Goal: Task Accomplishment & Management: Manage account settings

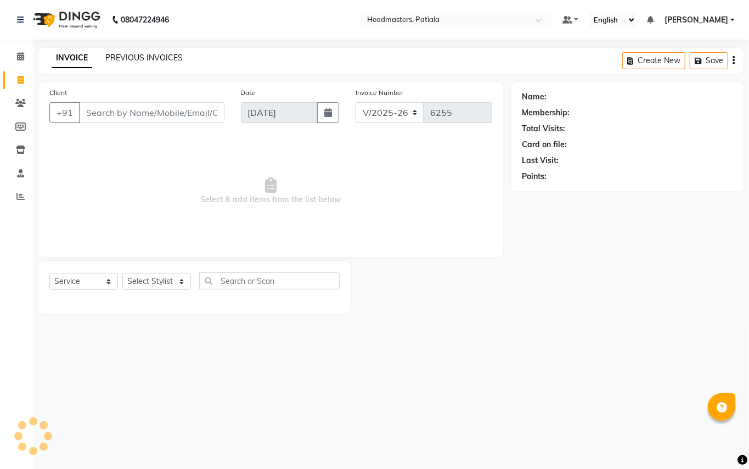
click at [110, 58] on link "PREVIOUS INVOICES" at bounding box center [143, 58] width 77 height 10
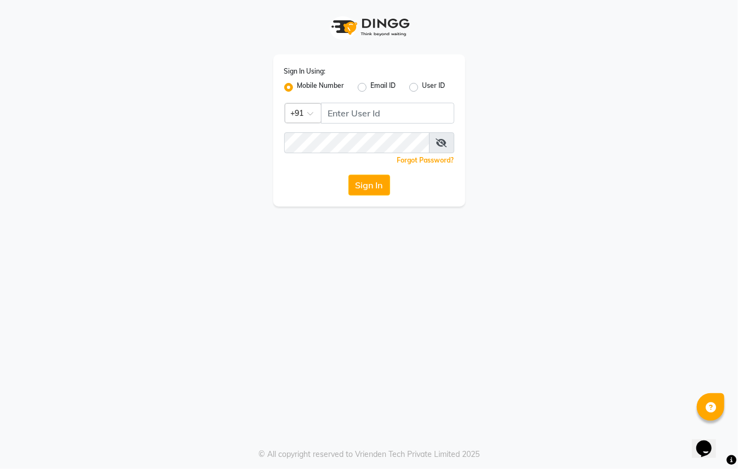
click at [593, 378] on div "Sign In Using: Mobile Number Email ID User ID Country Code × +91 Remember me Fo…" at bounding box center [369, 234] width 738 height 469
click at [537, 336] on div "Sign In Using: Mobile Number Email ID User ID Country Code × +91 Remember me Fo…" at bounding box center [369, 234] width 738 height 469
click at [584, 453] on div "© All copyright reserved to Vrienden Tech Private Limited 2025" at bounding box center [369, 454] width 738 height 12
